Goal: Task Accomplishment & Management: Manage account settings

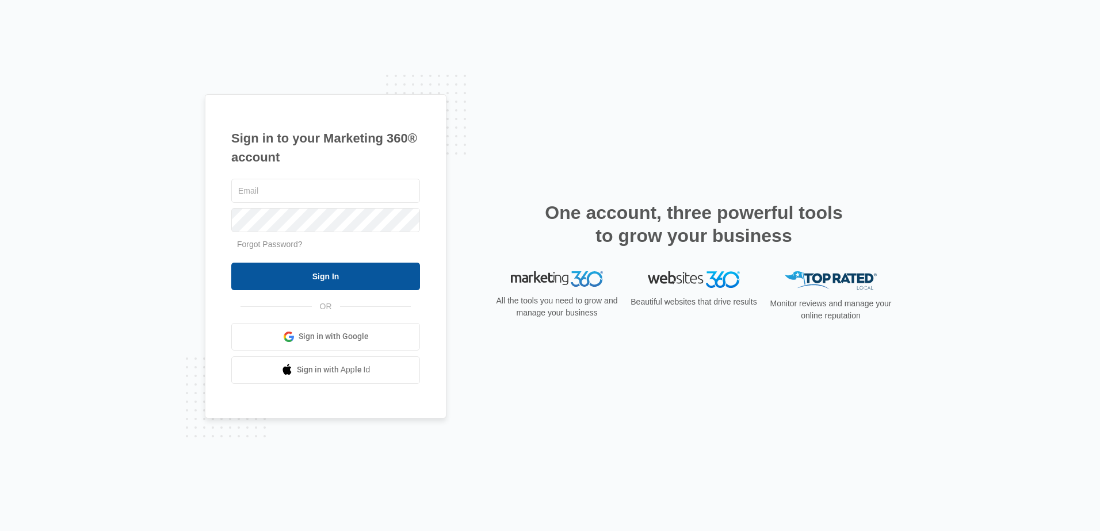
type input "[PERSON_NAME][EMAIL_ADDRESS][DOMAIN_NAME]"
click at [347, 273] on input "Sign In" at bounding box center [325, 277] width 189 height 28
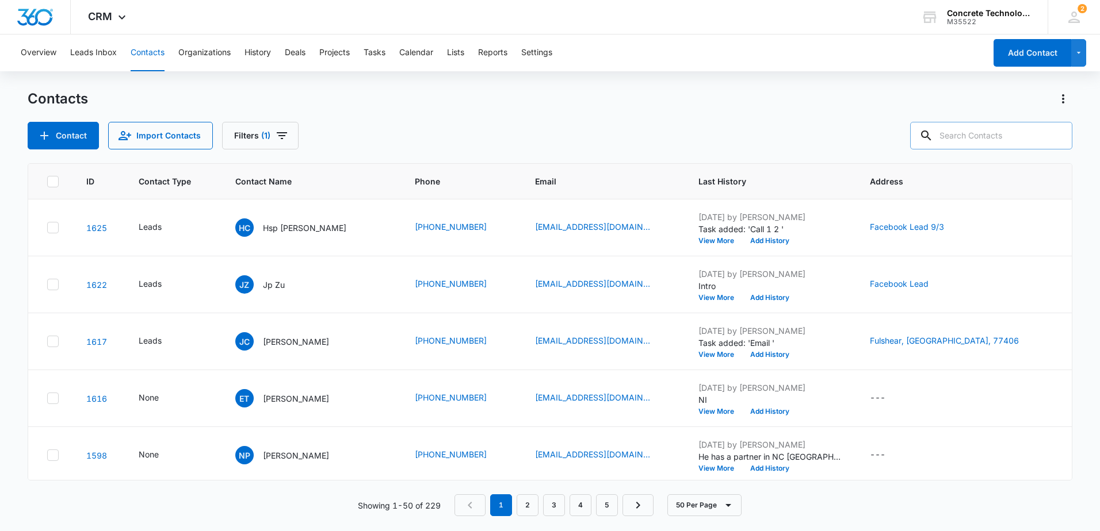
click at [977, 135] on input "text" at bounding box center [991, 136] width 162 height 28
type input "[PERSON_NAME]"
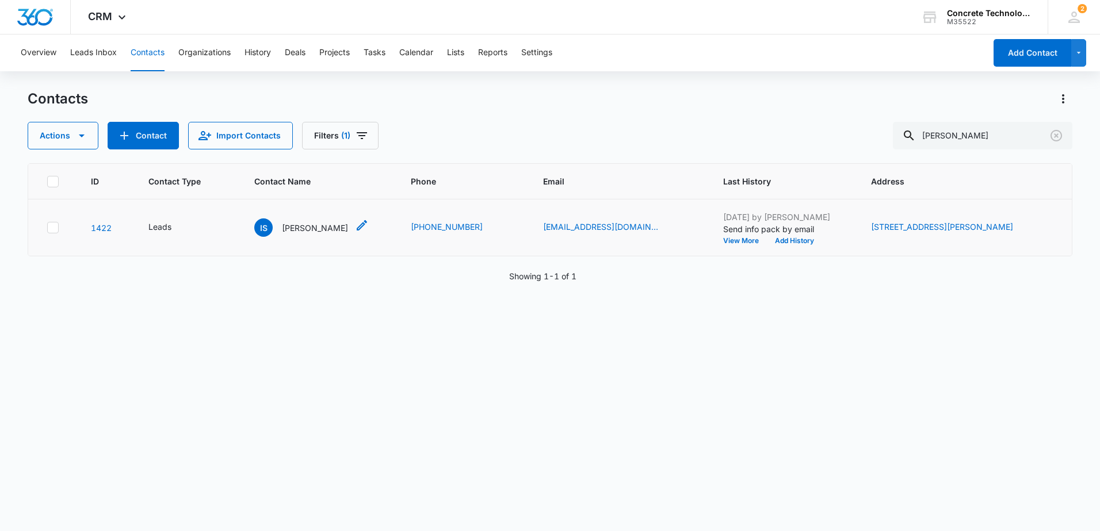
click at [316, 227] on p "[PERSON_NAME]" at bounding box center [315, 228] width 66 height 12
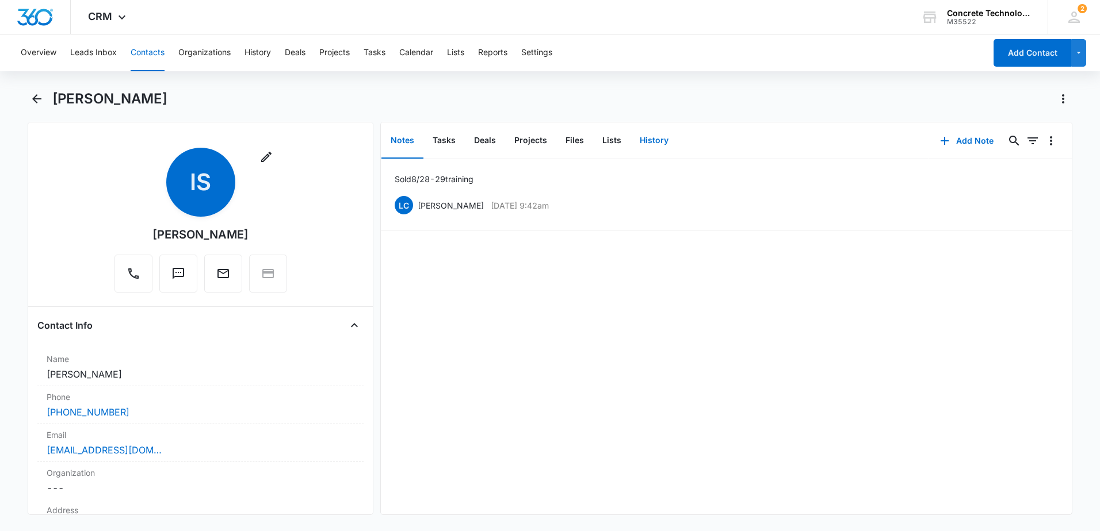
click at [654, 139] on button "History" at bounding box center [653, 141] width 47 height 36
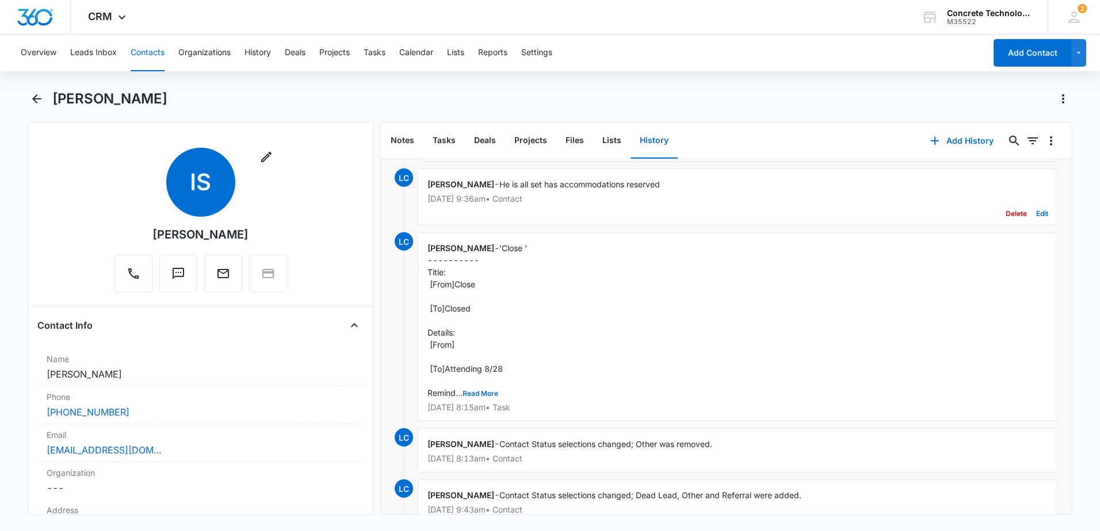
scroll to position [58, 0]
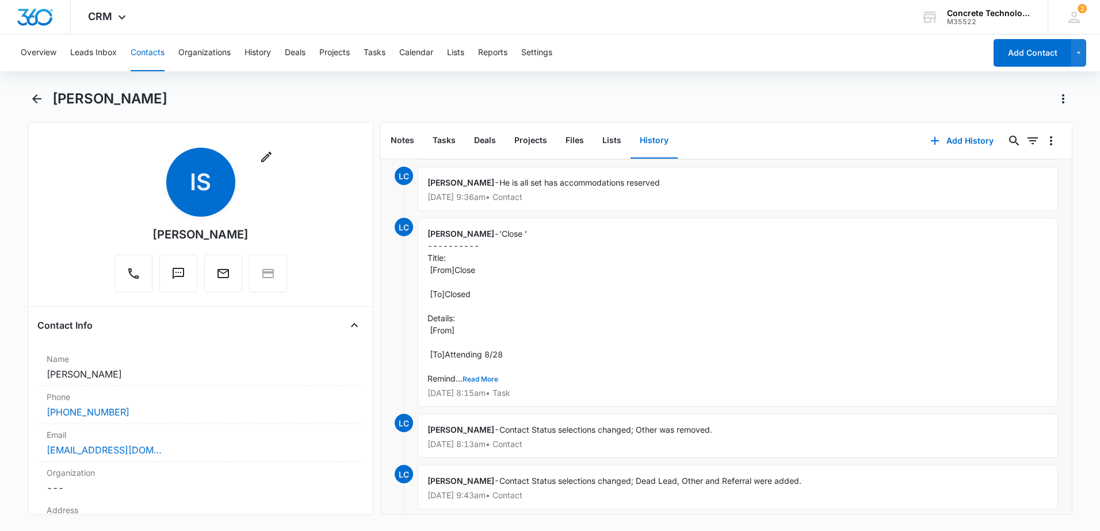
click at [480, 377] on button "Read More" at bounding box center [480, 379] width 36 height 7
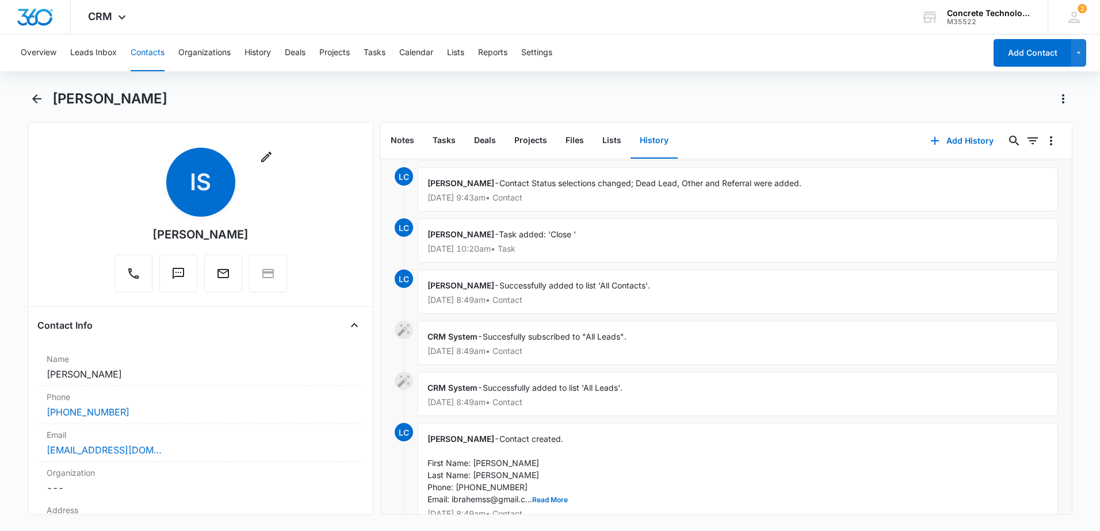
scroll to position [430, 0]
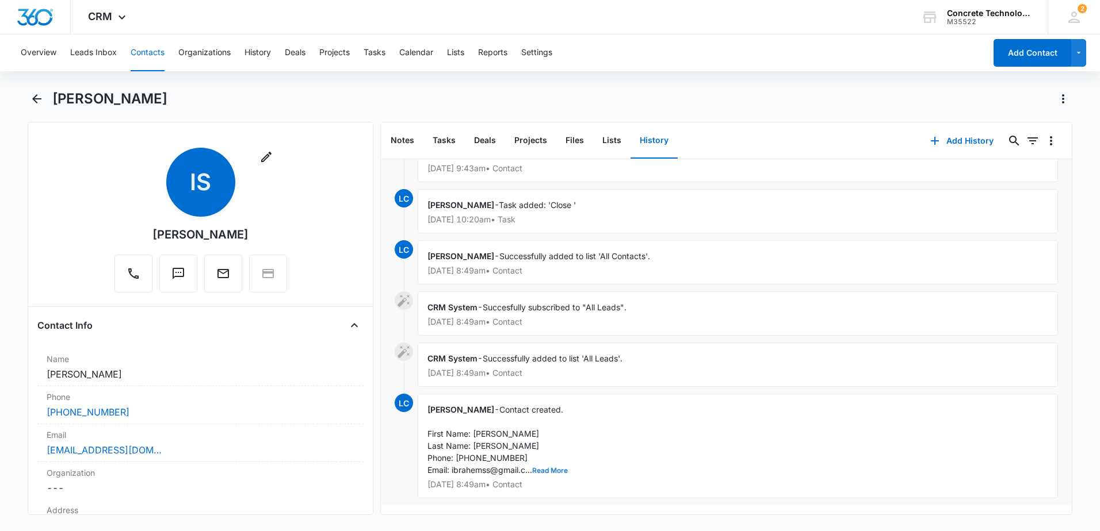
click at [556, 468] on button "Read More" at bounding box center [550, 471] width 36 height 7
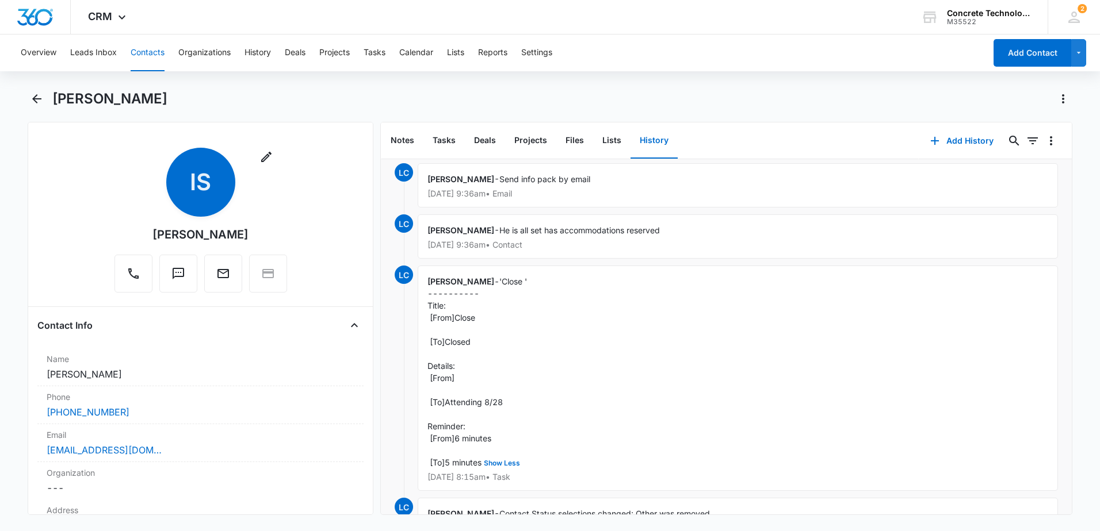
scroll to position [0, 0]
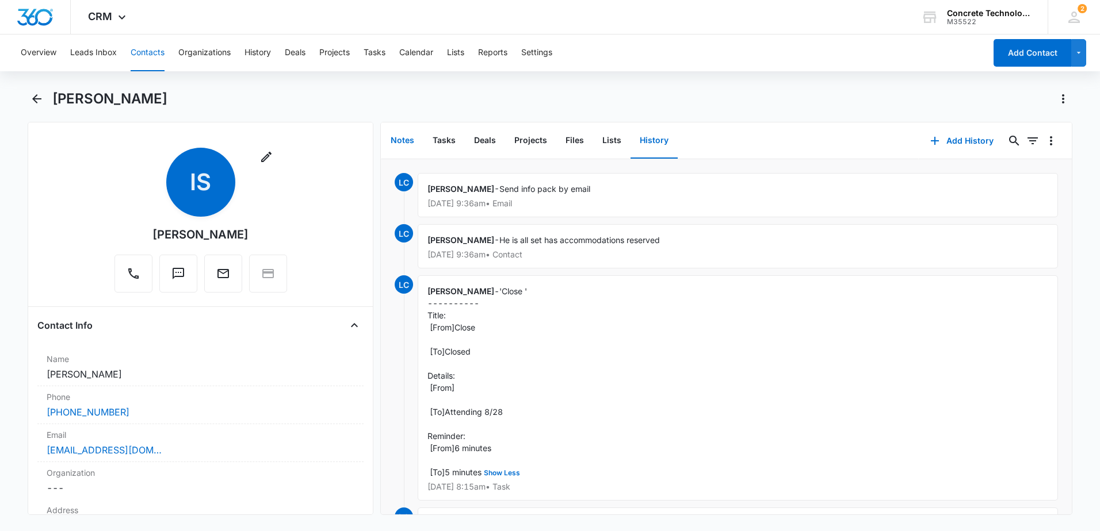
click at [404, 138] on button "Notes" at bounding box center [402, 141] width 42 height 36
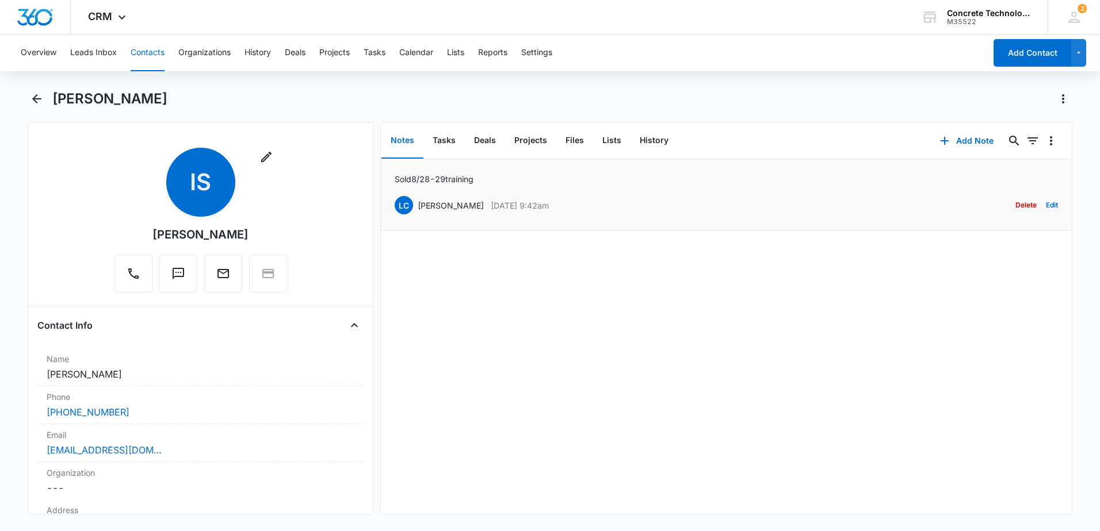
click at [512, 208] on p "[DATE] 9:42am" at bounding box center [520, 206] width 58 height 12
click at [444, 208] on p "[PERSON_NAME]" at bounding box center [451, 206] width 66 height 12
drag, startPoint x: 444, startPoint y: 208, endPoint x: 491, endPoint y: 301, distance: 103.7
click at [491, 301] on div "Sold 8/28-29 training LC [PERSON_NAME] [DATE] 9:42am Delete Edit" at bounding box center [726, 336] width 691 height 355
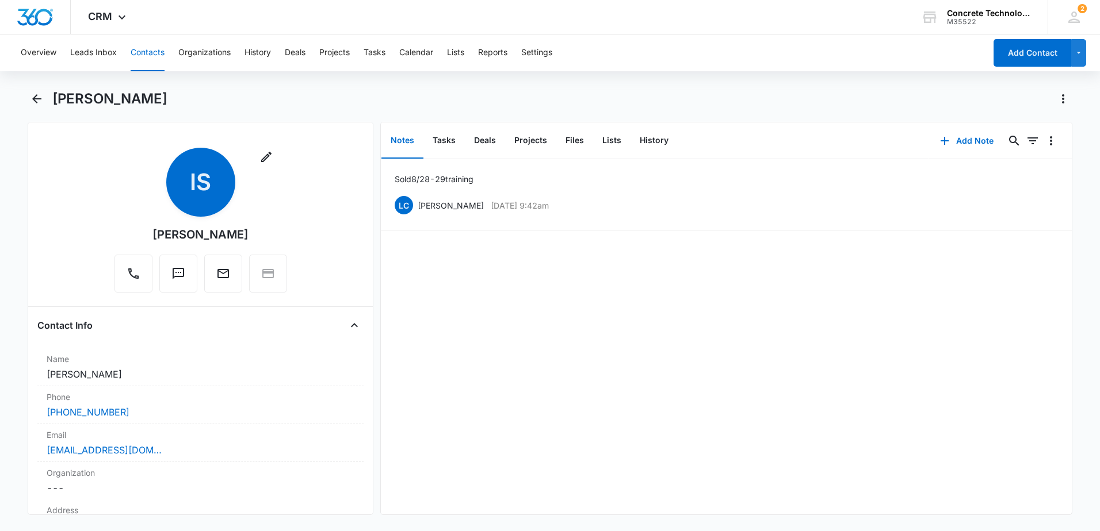
click at [406, 143] on button "Notes" at bounding box center [402, 141] width 42 height 36
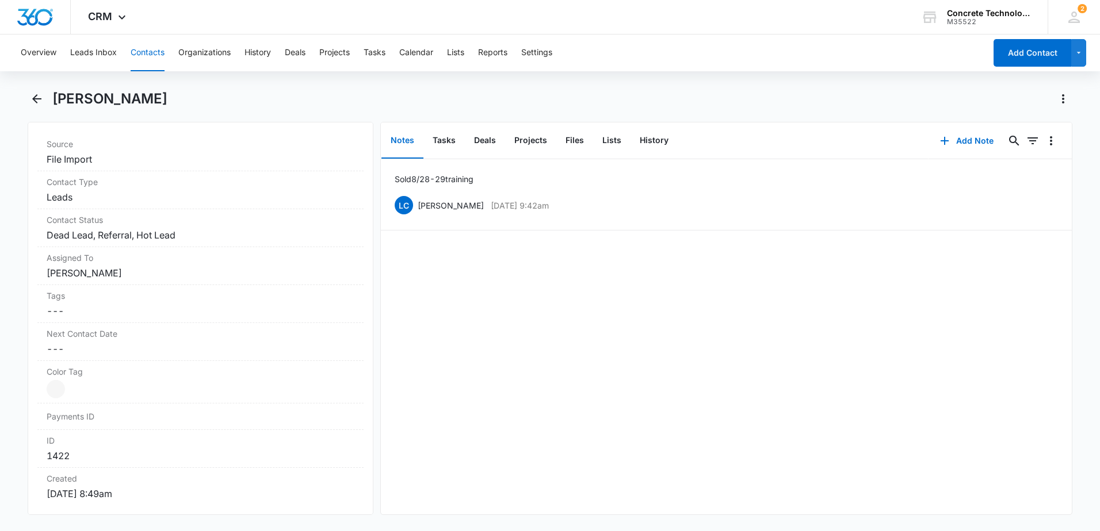
scroll to position [53, 0]
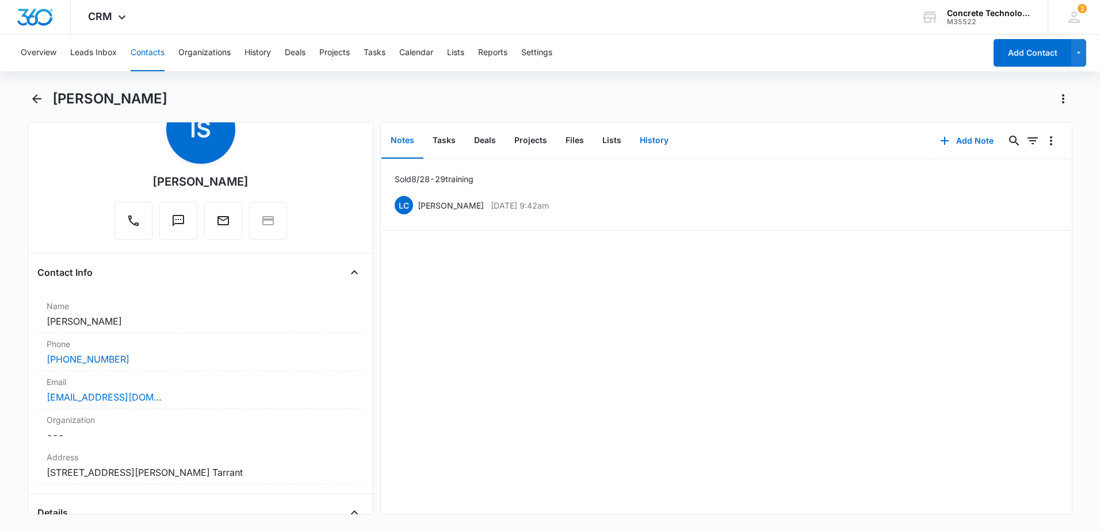
click at [660, 139] on button "History" at bounding box center [653, 141] width 47 height 36
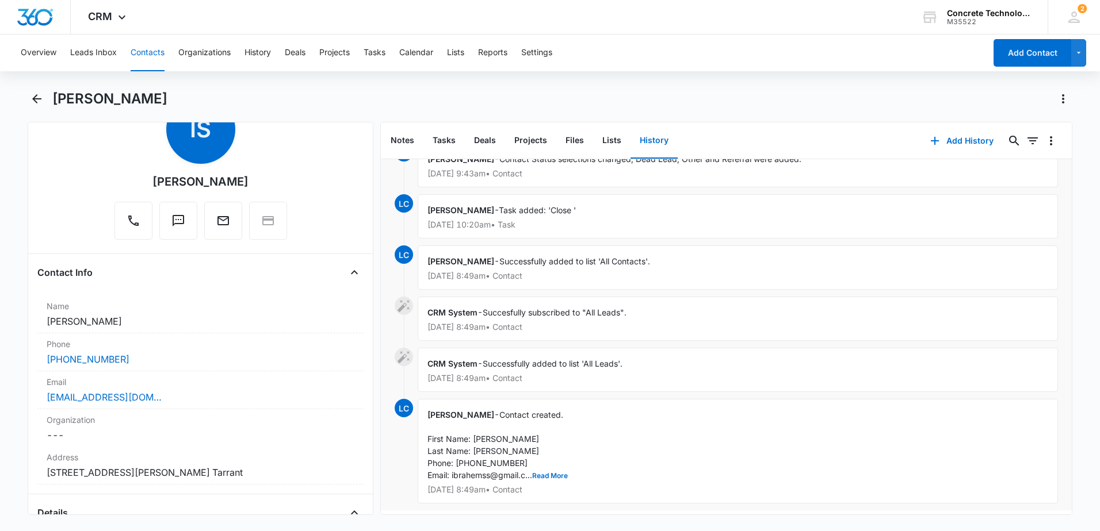
scroll to position [393, 0]
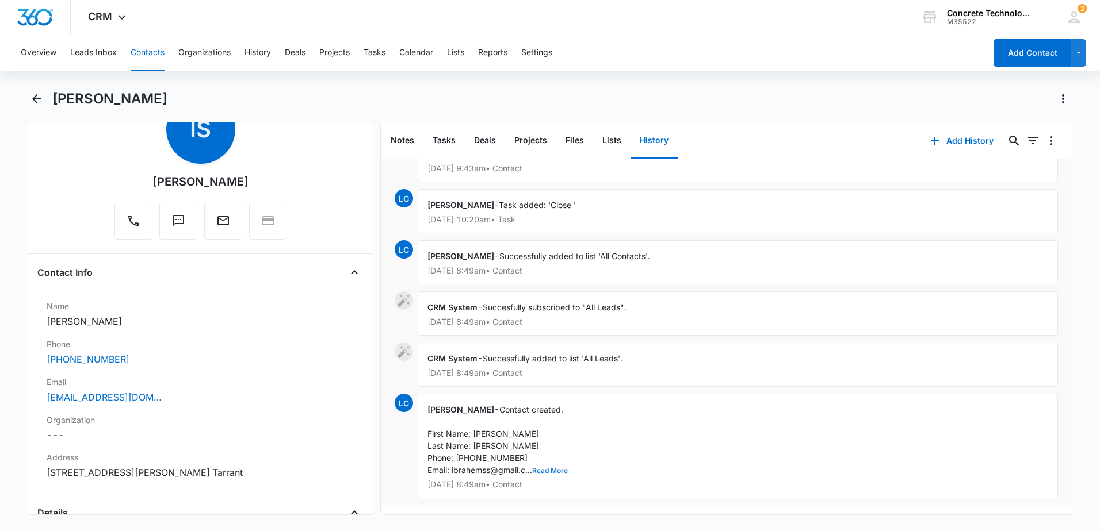
click at [560, 468] on button "Read More" at bounding box center [550, 471] width 36 height 7
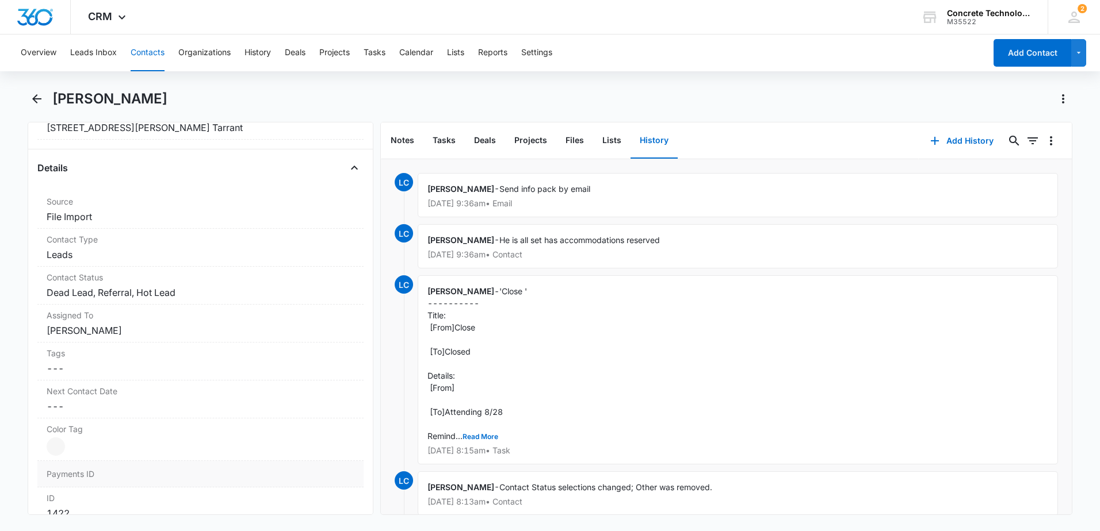
scroll to position [0, 0]
